Goal: Information Seeking & Learning: Learn about a topic

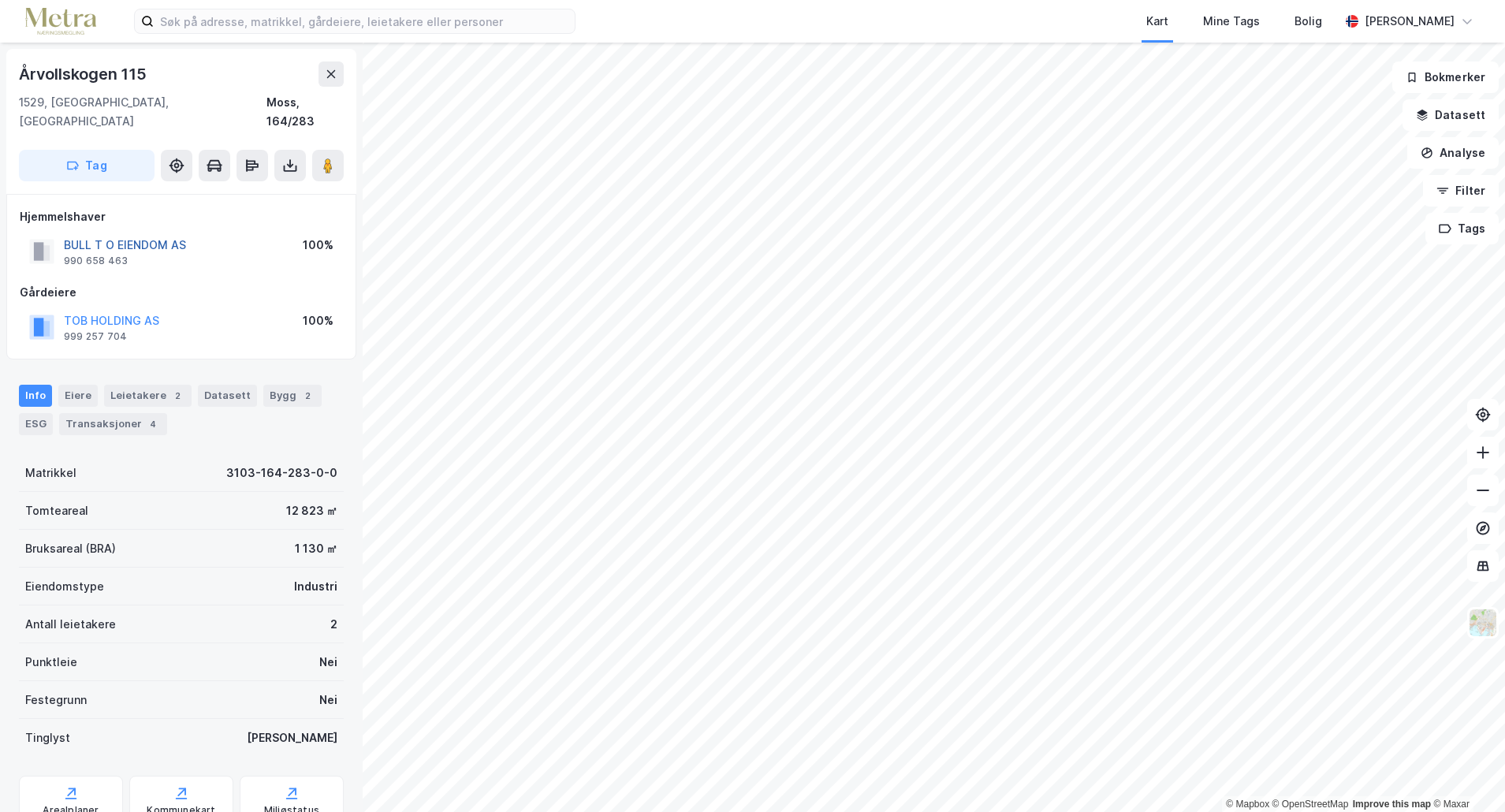
click at [0, 0] on button "BULL T O EIENDOM AS" at bounding box center [0, 0] width 0 height 0
